Goal: Find specific page/section: Find specific page/section

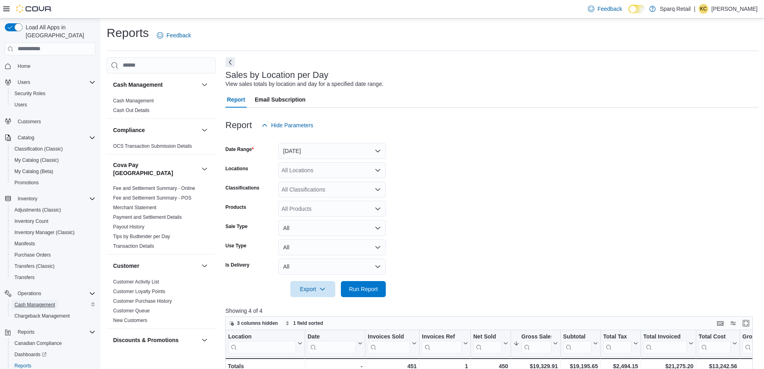
click at [53, 301] on span "Cash Management" at bounding box center [34, 304] width 41 height 6
